Goal: Information Seeking & Learning: Check status

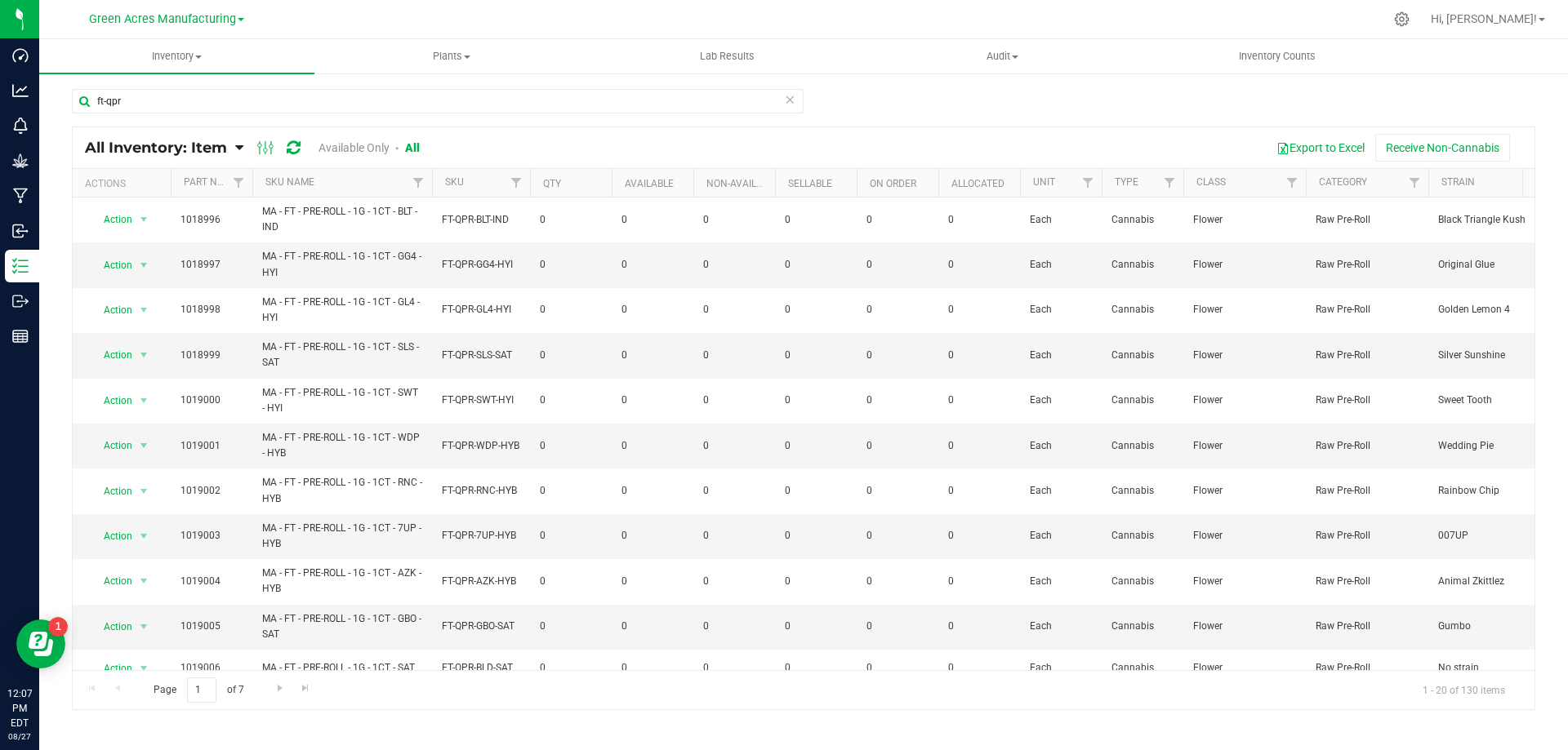
scroll to position [0, 927]
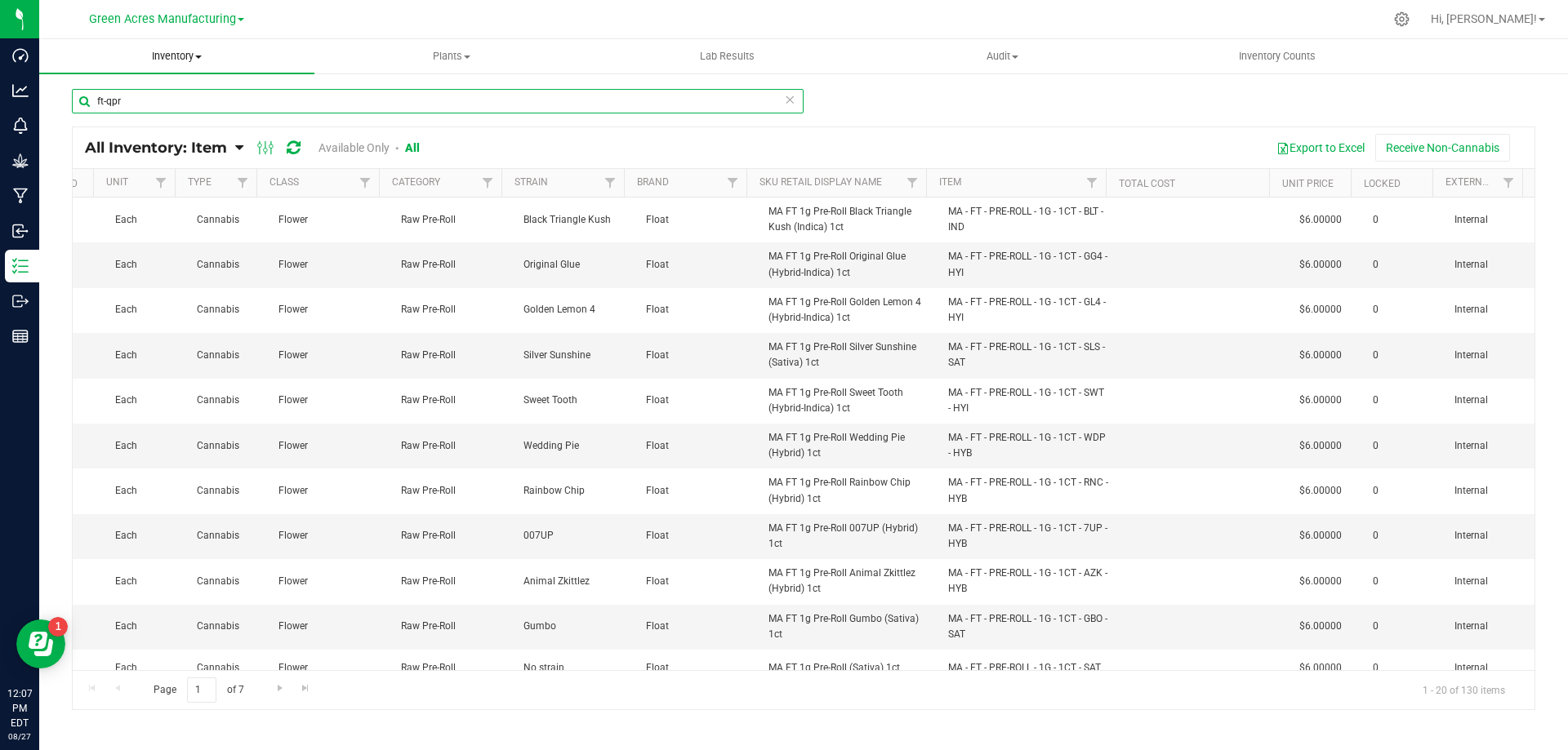
drag, startPoint x: 0, startPoint y: 0, endPoint x: 96, endPoint y: 62, distance: 114.3
click at [96, 66] on inventory "Inventory All packages All inventory Waste log Create inventory Plants All plan…" at bounding box center [804, 310] width 1529 height 543
type input "hrk"
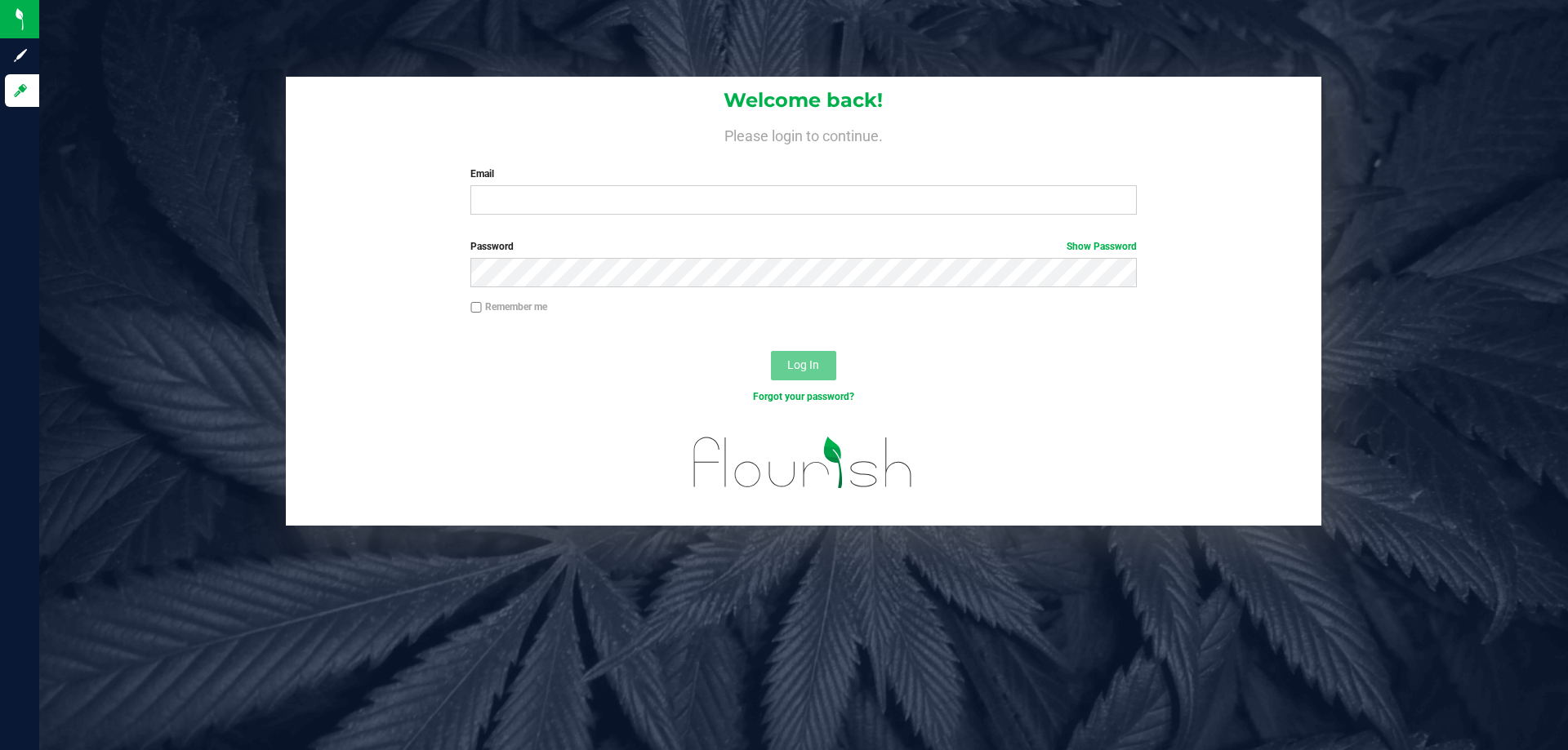
click at [616, 185] on div "Email Required Please format your email correctly." at bounding box center [803, 190] width 690 height 48
click at [621, 203] on input "Email" at bounding box center [803, 200] width 665 height 29
type input "[EMAIL_ADDRESS][DOMAIN_NAME]"
click at [771, 351] on button "Log In" at bounding box center [803, 365] width 65 height 29
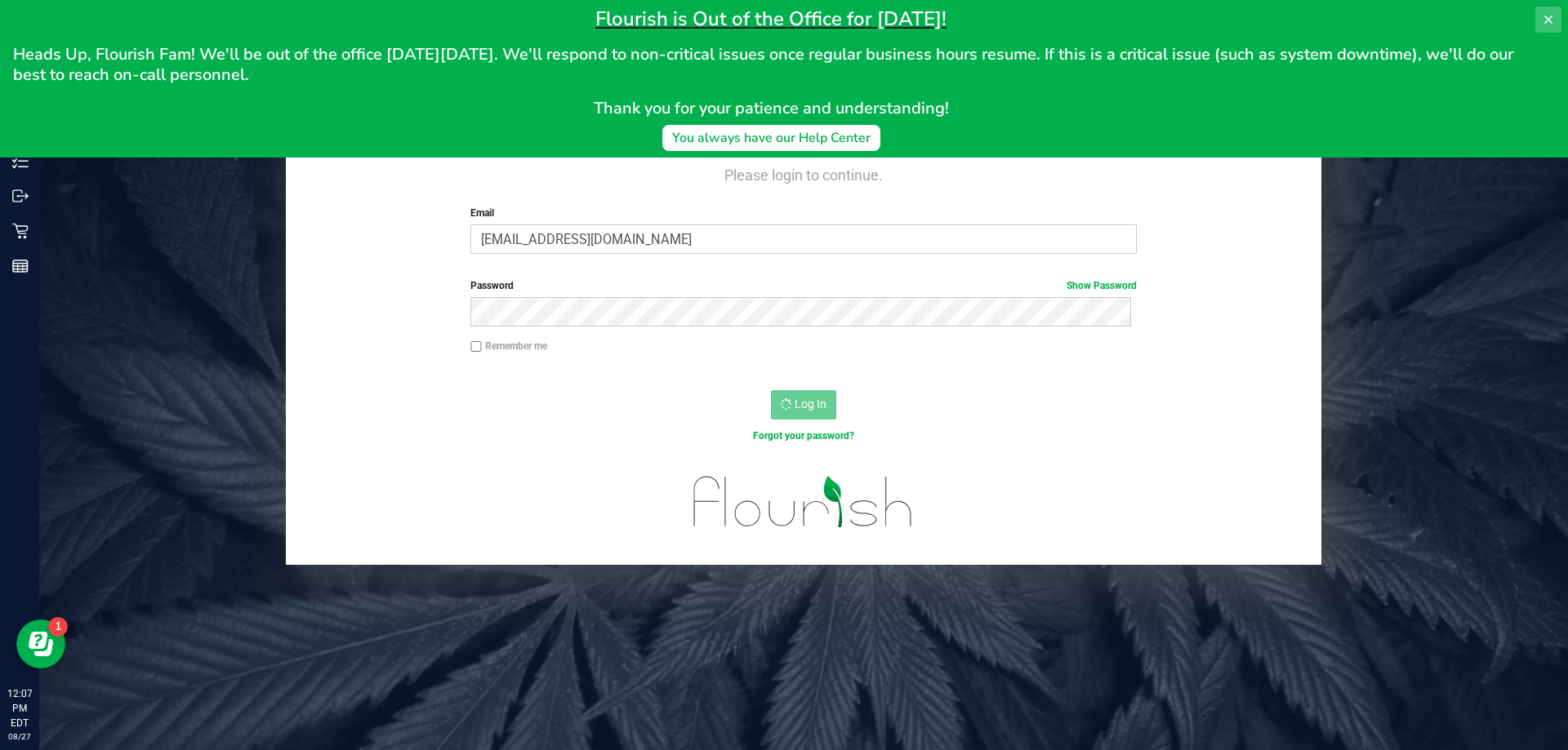
click at [1542, 11] on button at bounding box center [1548, 19] width 26 height 26
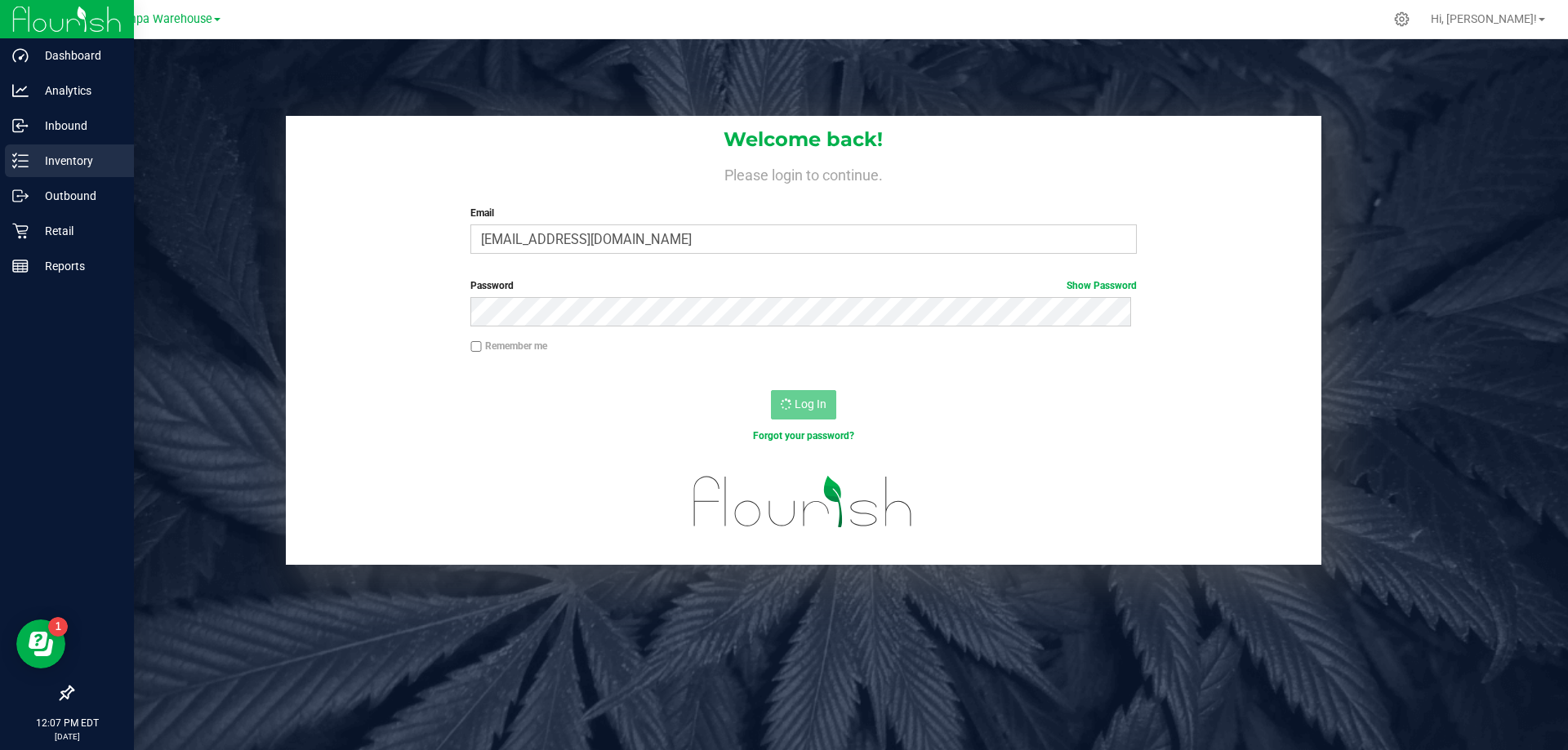
click at [51, 158] on p "Inventory" at bounding box center [77, 160] width 98 height 19
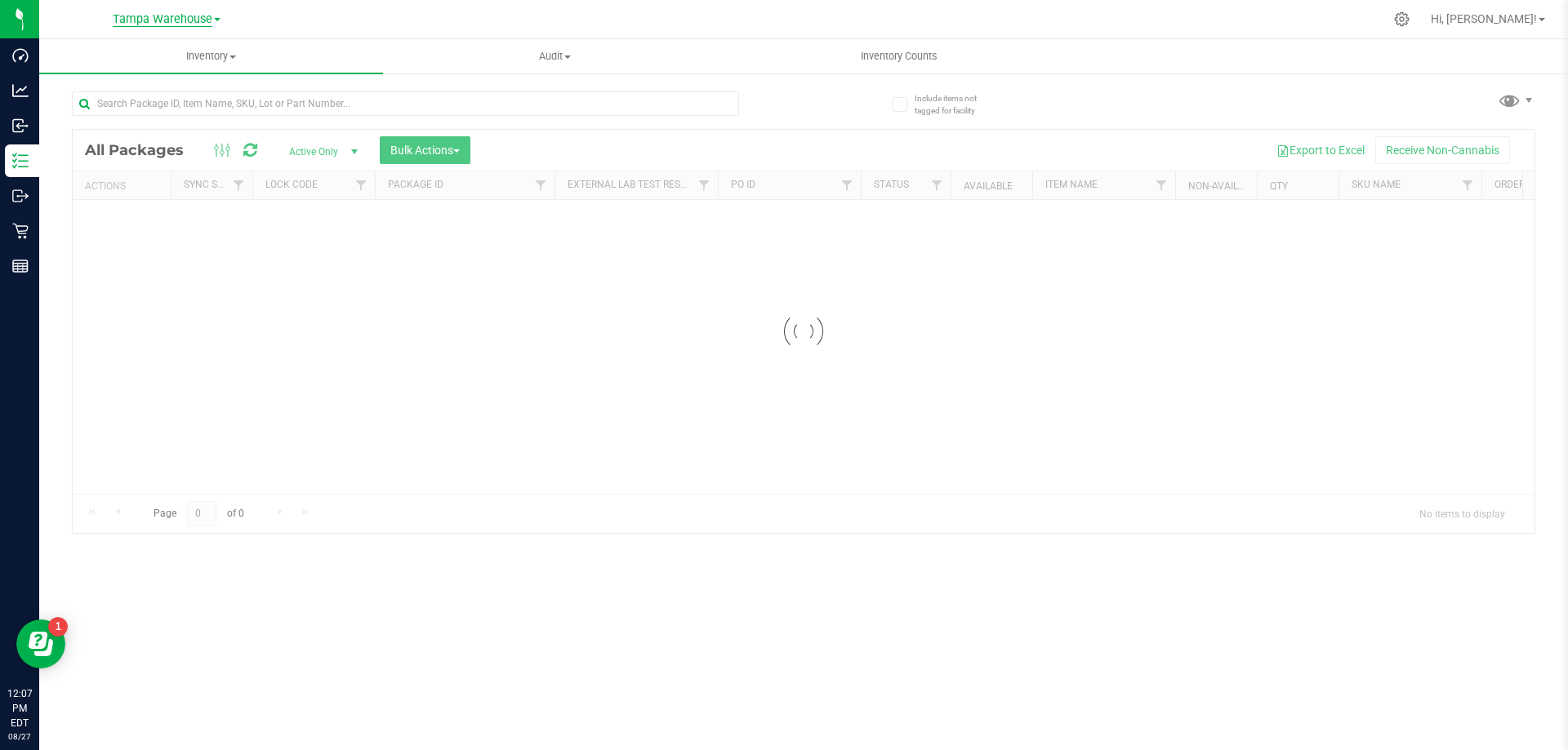
click at [192, 20] on span "Tampa Warehouse" at bounding box center [163, 19] width 99 height 15
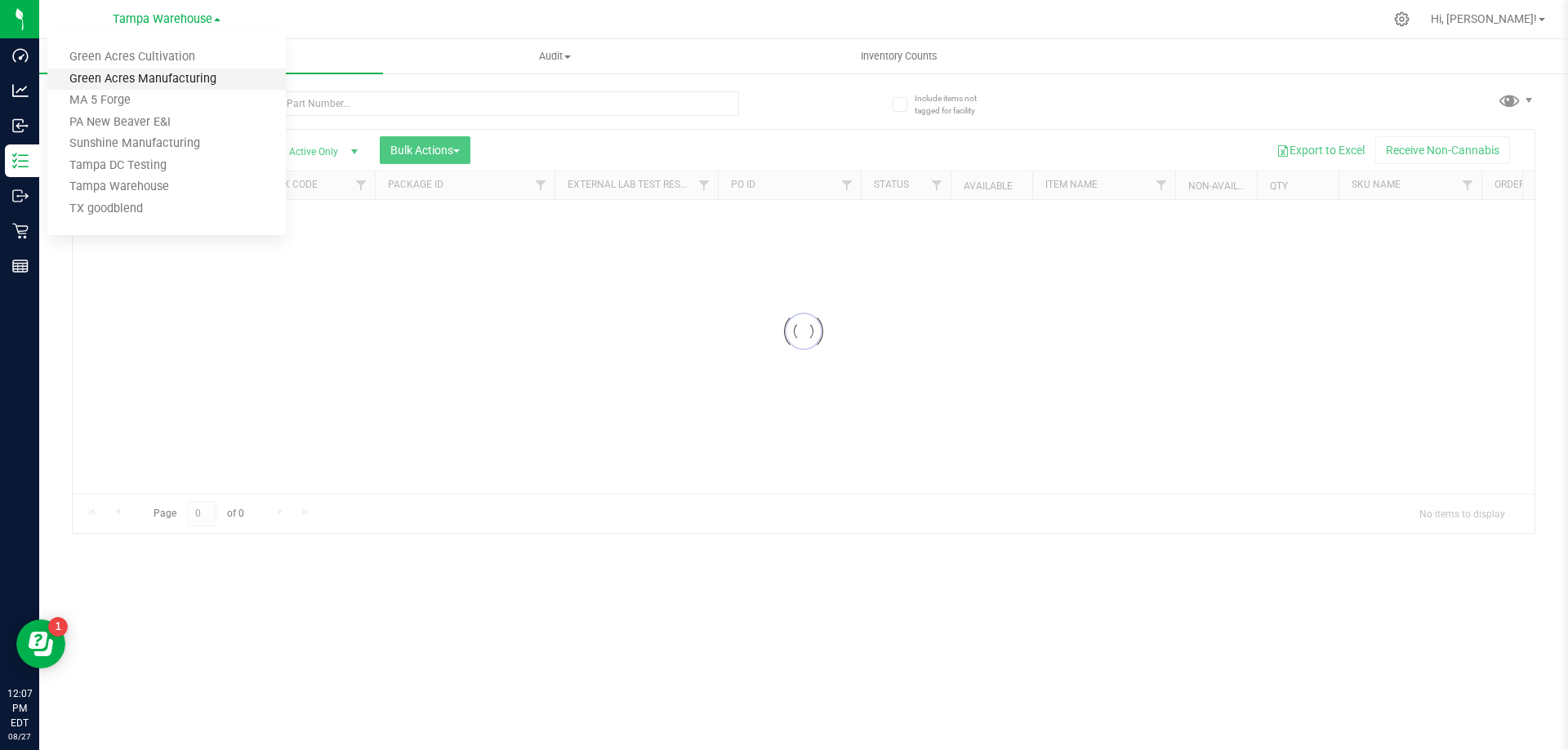
click at [195, 83] on link "Green Acres Manufacturing" at bounding box center [167, 80] width 239 height 22
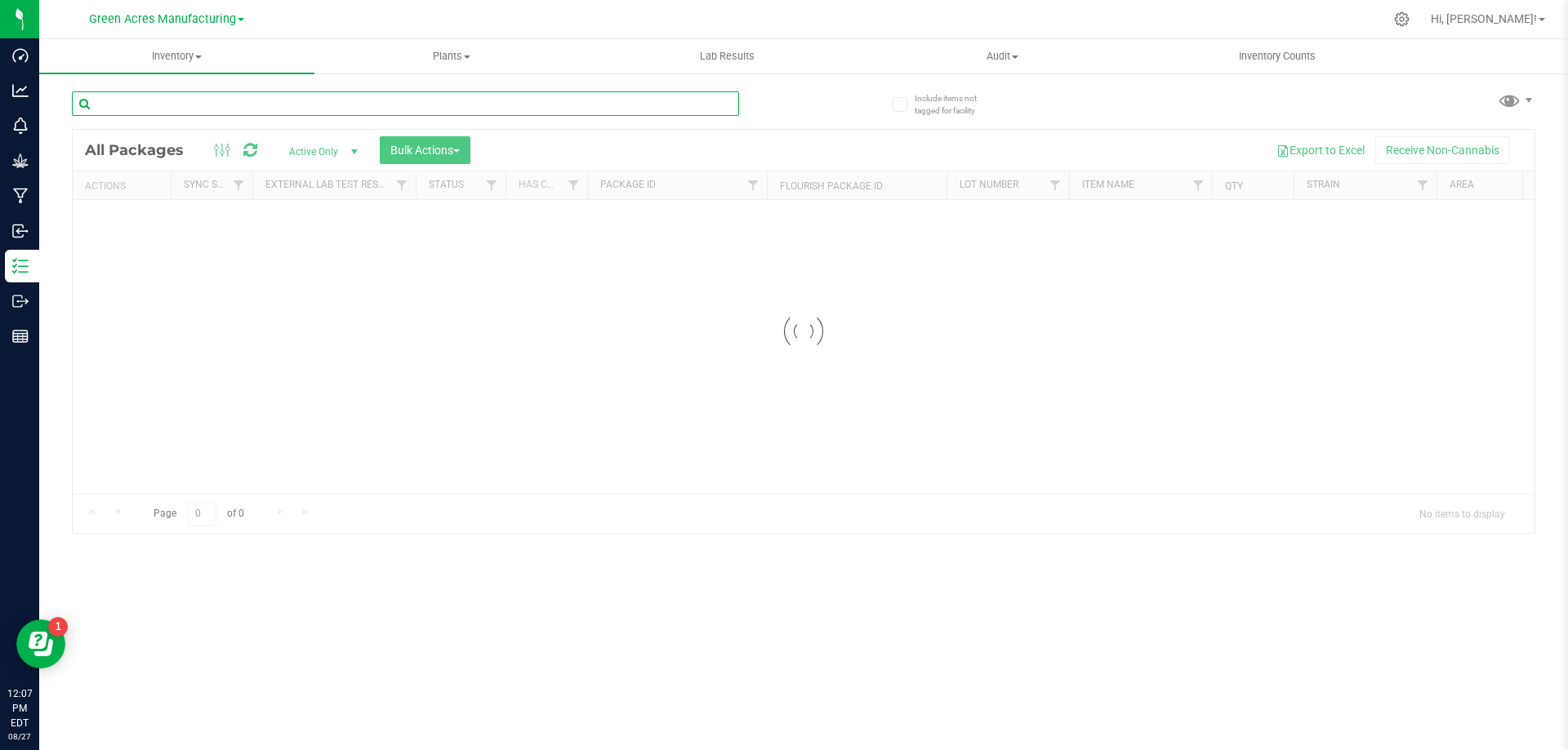
click at [252, 103] on input "text" at bounding box center [405, 104] width 667 height 25
click at [207, 60] on span "Inventory" at bounding box center [177, 56] width 276 height 15
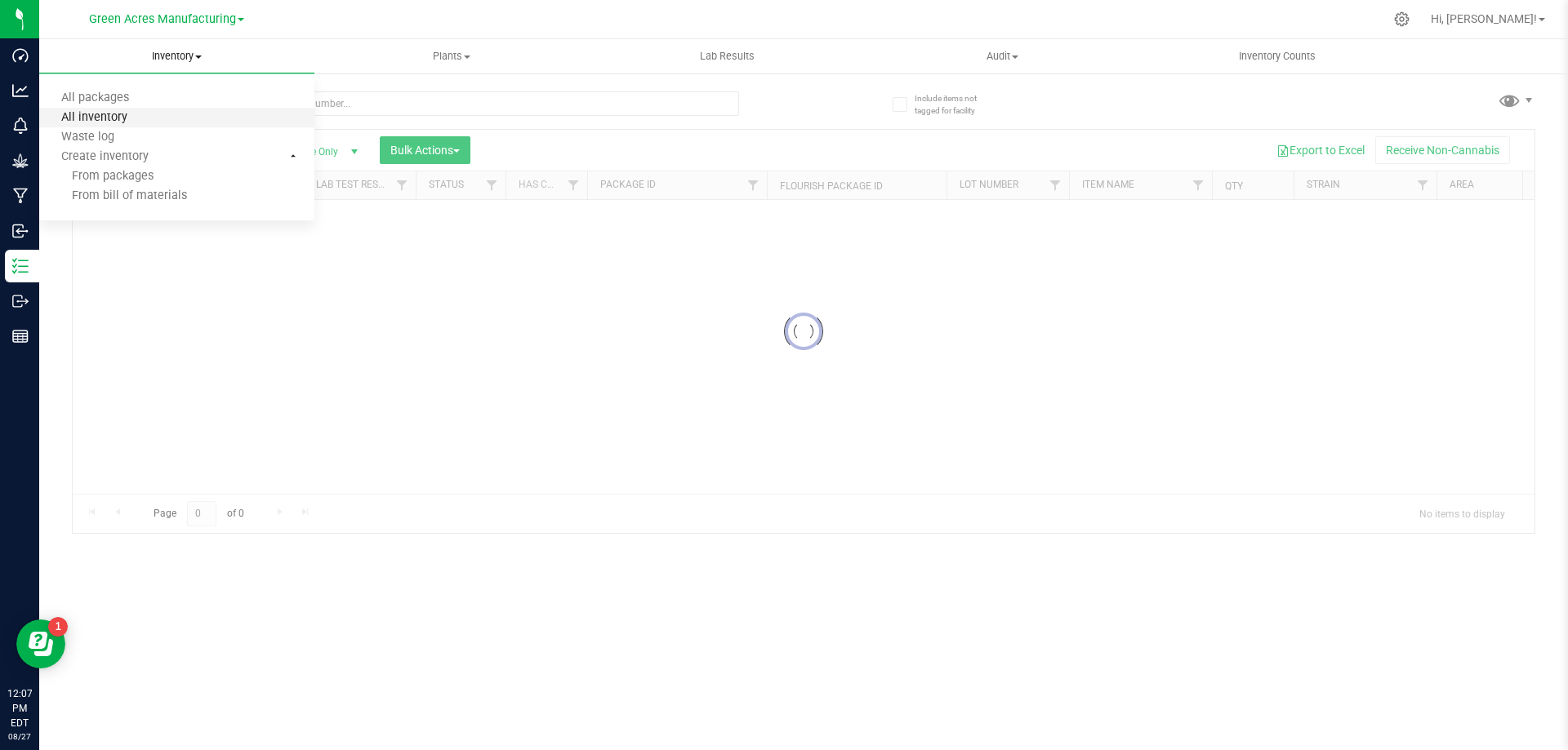
click at [135, 118] on span "All inventory" at bounding box center [95, 118] width 110 height 14
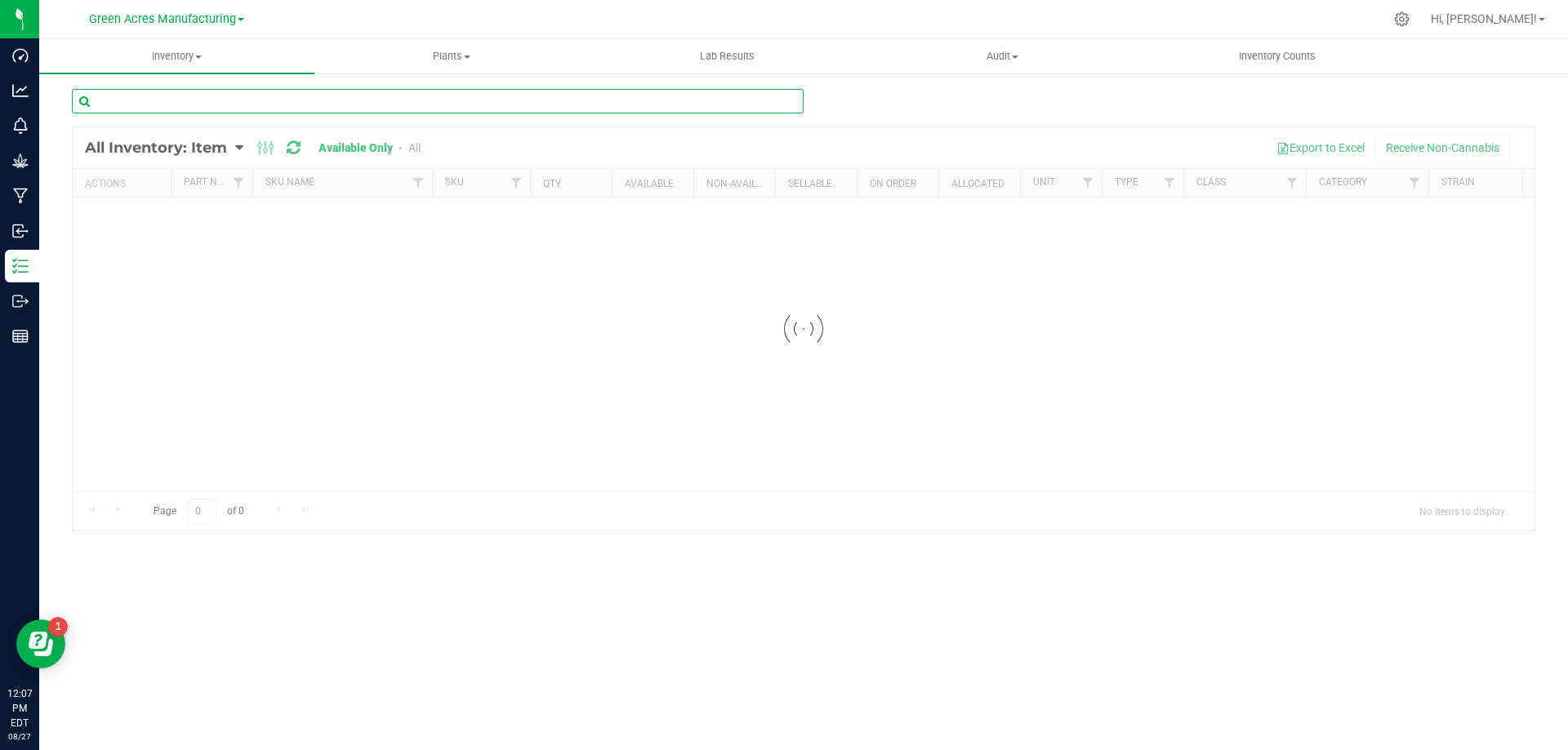
click at [176, 101] on input "text" at bounding box center [437, 101] width 731 height 25
type input "hrk"
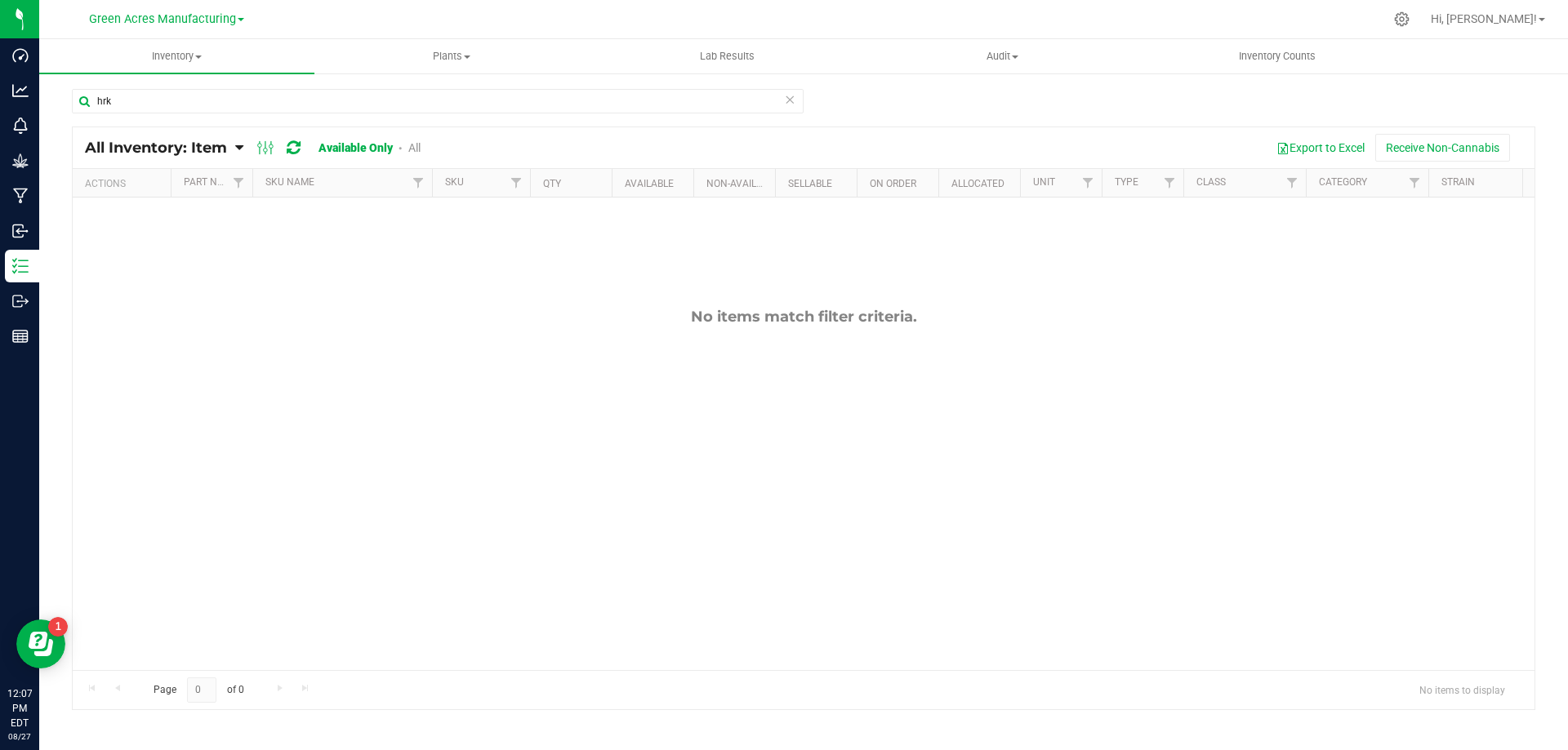
click at [411, 148] on link "All" at bounding box center [413, 148] width 12 height 13
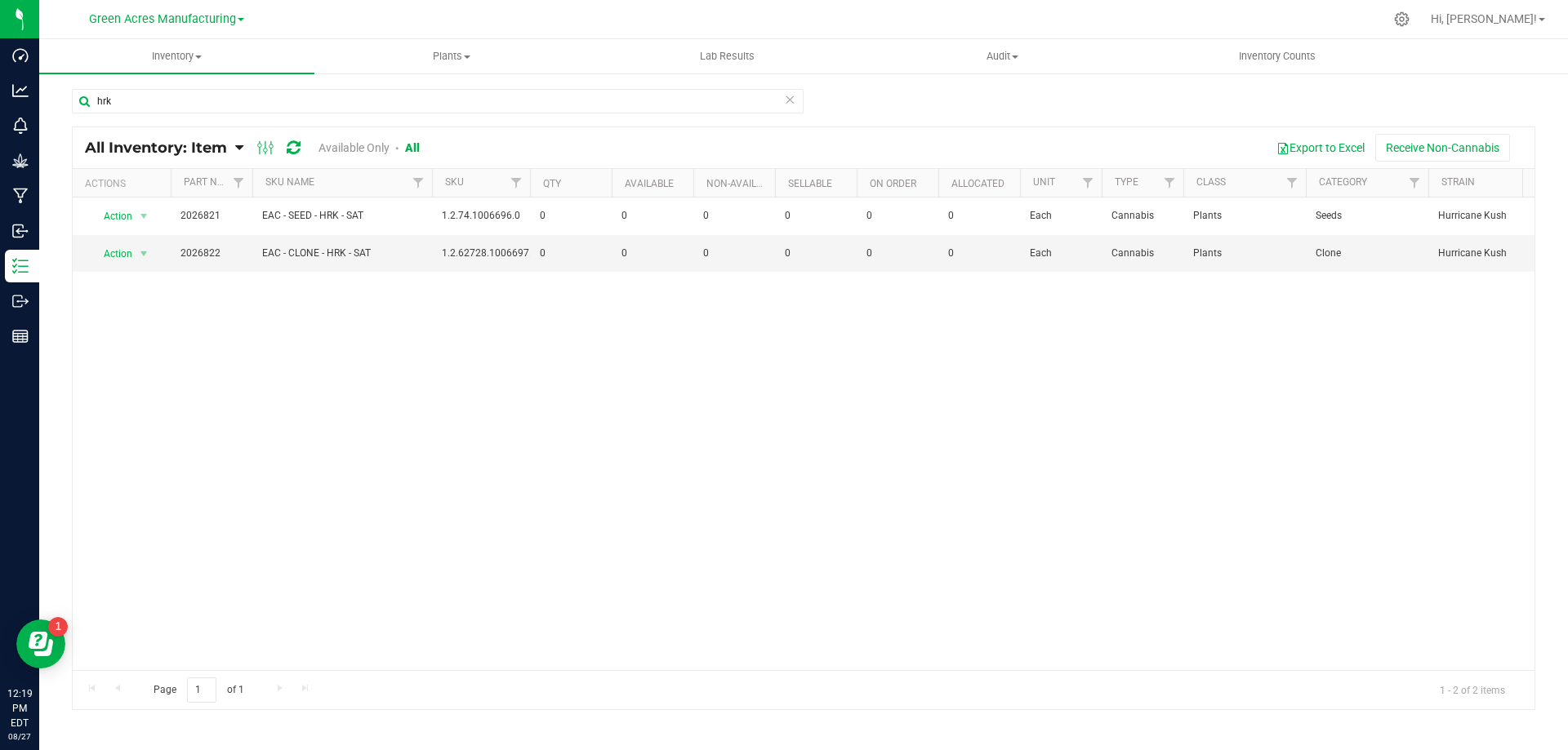
click at [642, 437] on div "Action Action Global inventory View packages 2026821 EAC - SEED - HRK - SAT 1.2…" at bounding box center [803, 433] width 1461 height 473
